Goal: Task Accomplishment & Management: Manage account settings

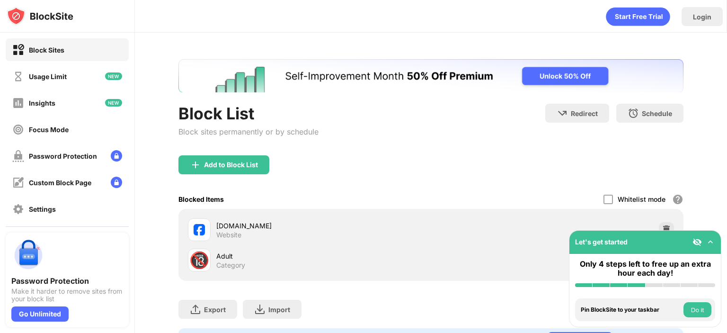
click at [662, 229] on img at bounding box center [666, 229] width 9 height 9
